Goal: Task Accomplishment & Management: Use online tool/utility

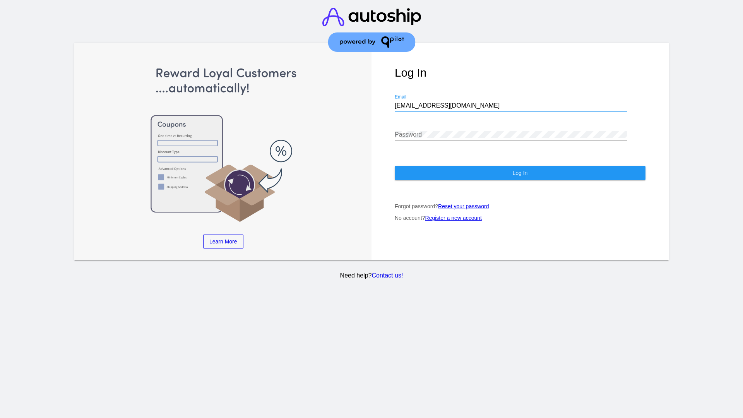
type input "[EMAIL_ADDRESS][DOMAIN_NAME]"
click at [520, 173] on span "Log In" at bounding box center [519, 173] width 15 height 6
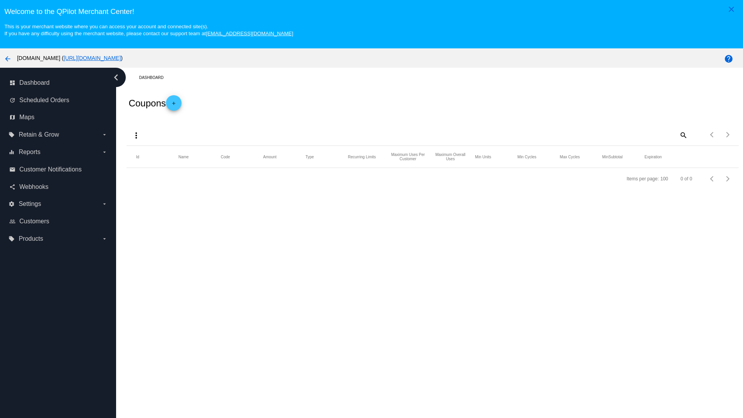
click at [136, 135] on mat-icon "more_vert" at bounding box center [136, 135] width 9 height 9
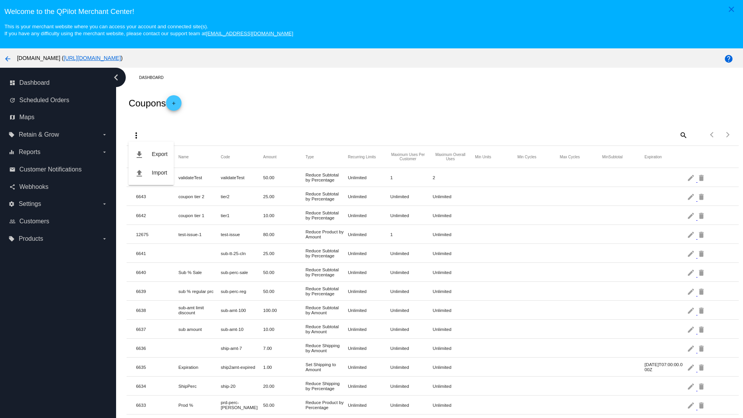
click at [151, 173] on button "file_upload Import" at bounding box center [150, 172] width 45 height 19
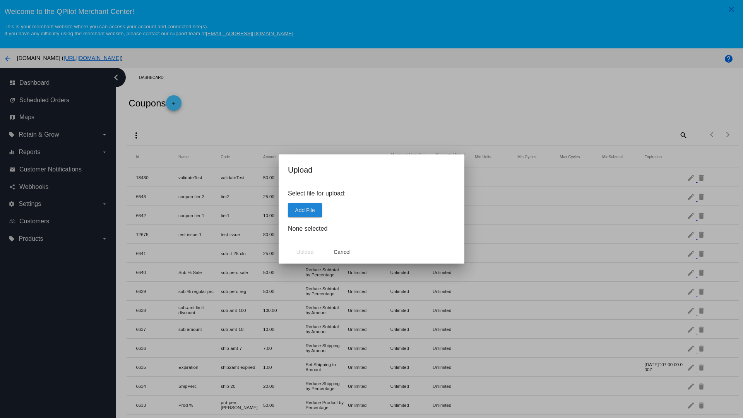
click at [305, 210] on span "Add File" at bounding box center [305, 210] width 20 height 6
click at [305, 252] on span "Upload" at bounding box center [304, 252] width 17 height 6
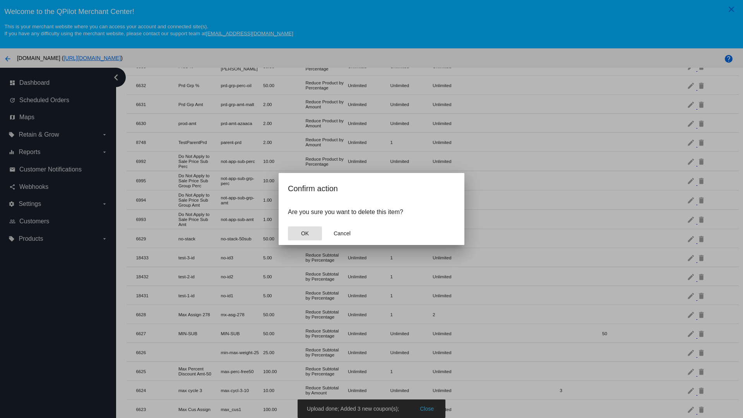
click at [305, 233] on span "OK" at bounding box center [305, 233] width 8 height 6
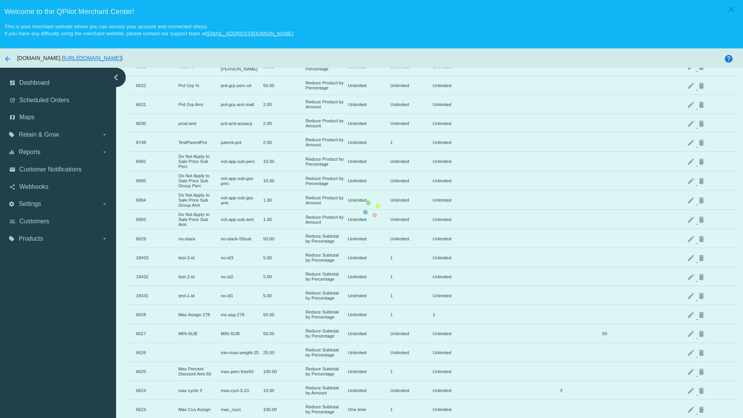
click at [702, 270] on mat-icon "delete" at bounding box center [701, 276] width 9 height 12
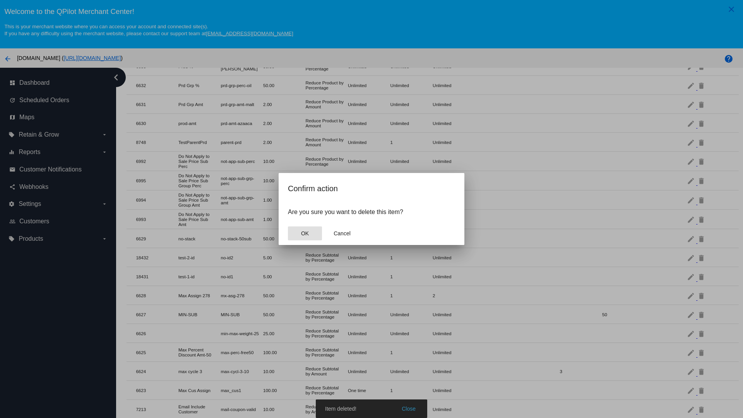
click at [305, 233] on span "OK" at bounding box center [305, 233] width 8 height 6
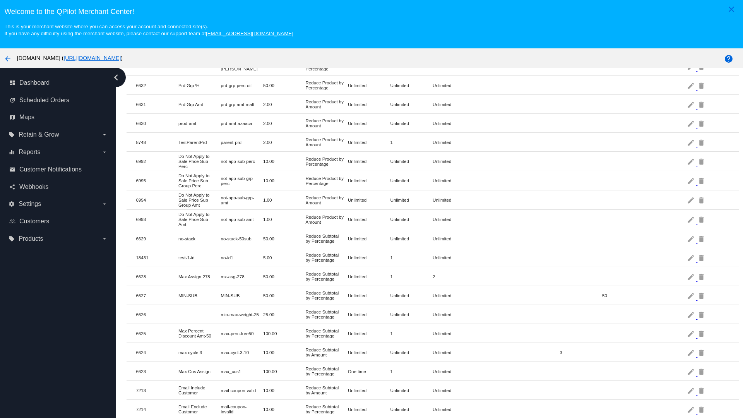
click at [702, 257] on mat-icon "delete" at bounding box center [701, 257] width 9 height 12
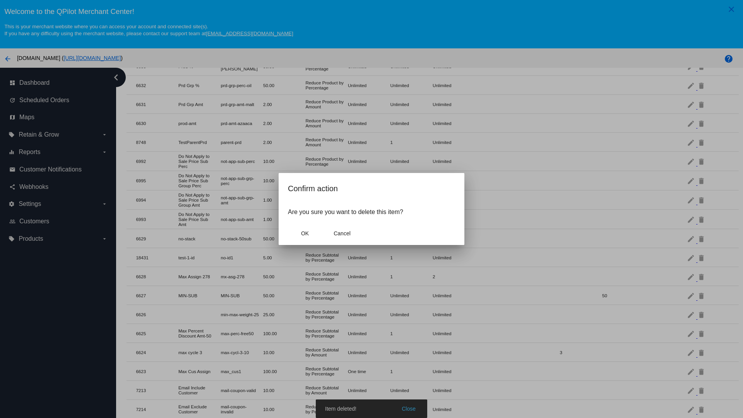
click at [305, 233] on span "OK" at bounding box center [305, 233] width 8 height 6
